Goal: Information Seeking & Learning: Learn about a topic

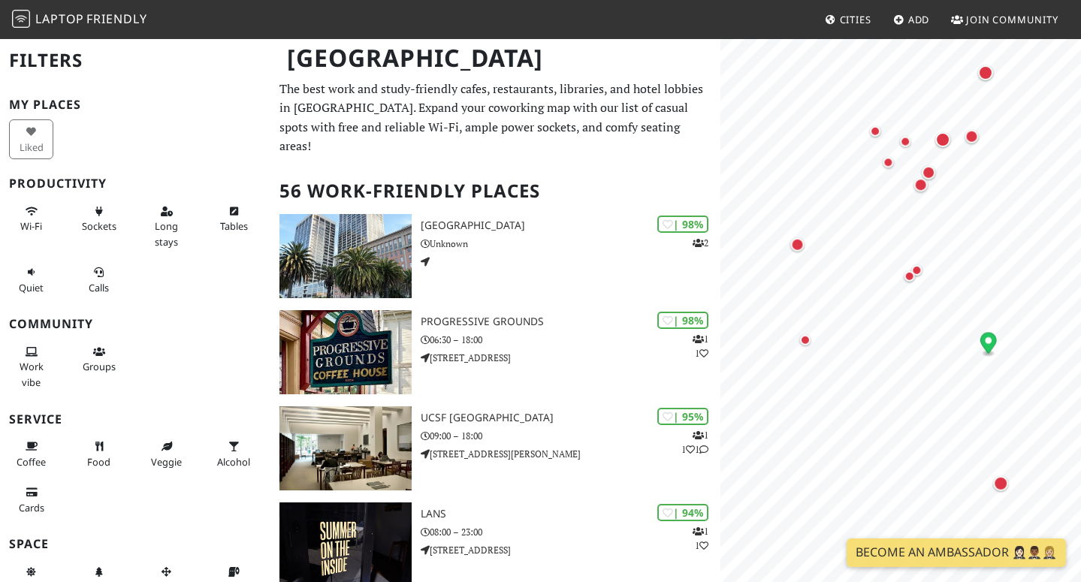
click at [877, 581] on html "Laptop Friendly Cities Add Join Community [GEOGRAPHIC_DATA] Filters My Places L…" at bounding box center [540, 291] width 1081 height 582
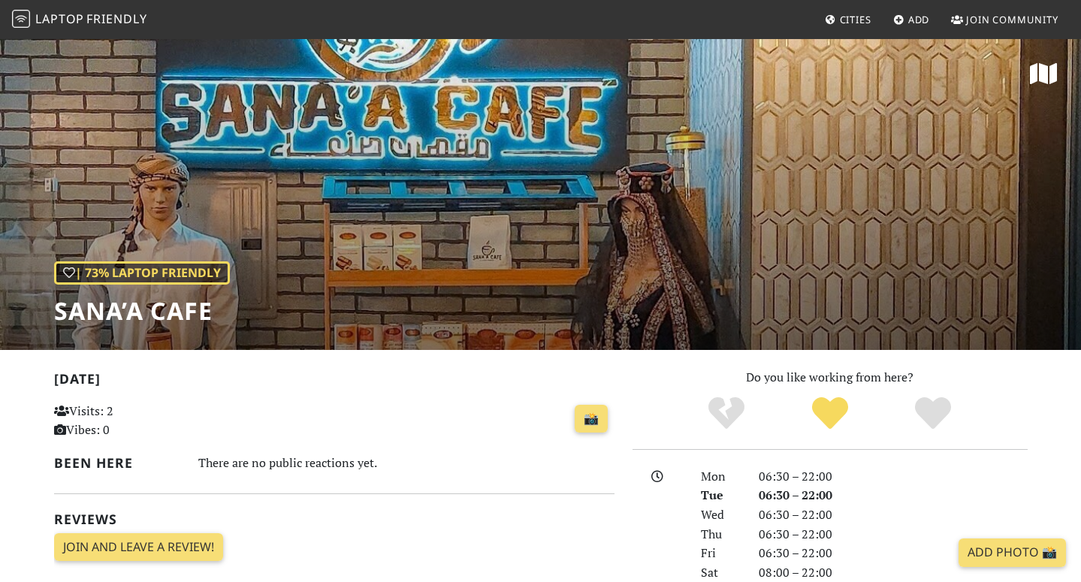
click at [283, 164] on div "| 73% Laptop Friendly Sana’a cafe" at bounding box center [540, 194] width 1081 height 312
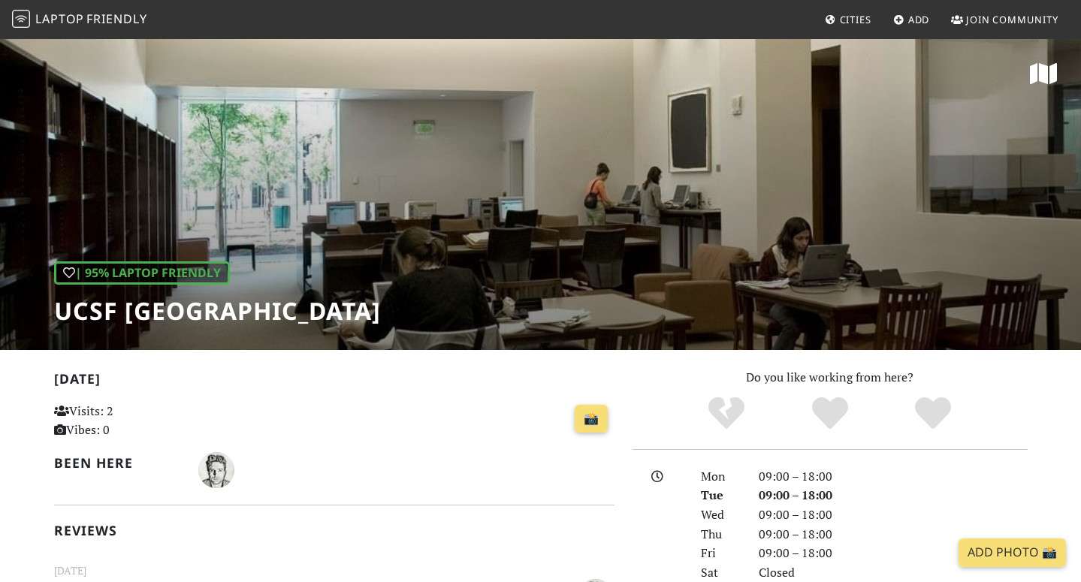
click at [308, 210] on div "| 95% Laptop Friendly UCSF Mission Bay FAMRI Library" at bounding box center [540, 194] width 1081 height 312
